Goal: Browse casually: Explore the website without a specific task or goal

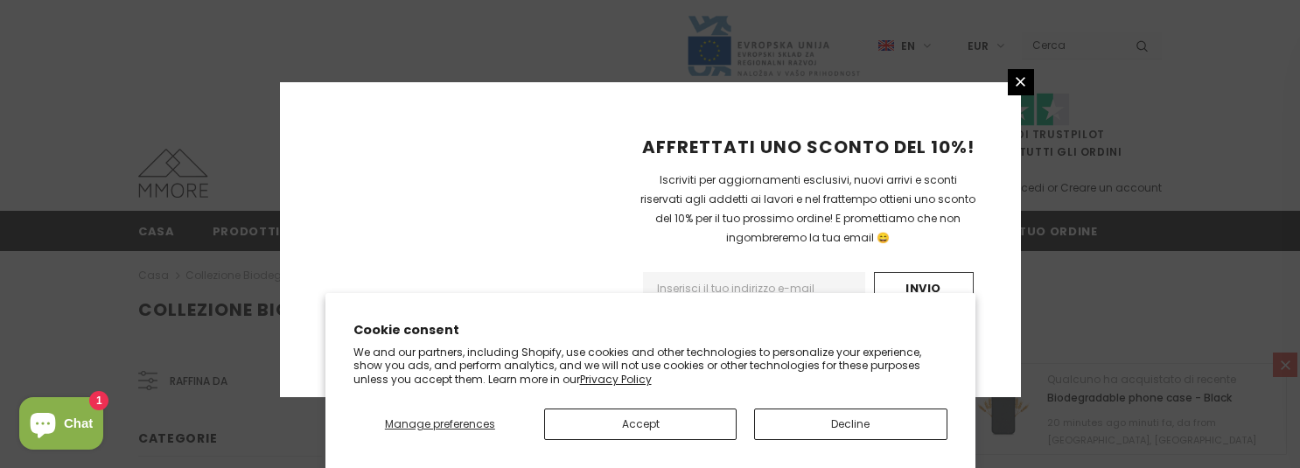
scroll to position [1325, 0]
